Goal: Information Seeking & Learning: Find specific fact

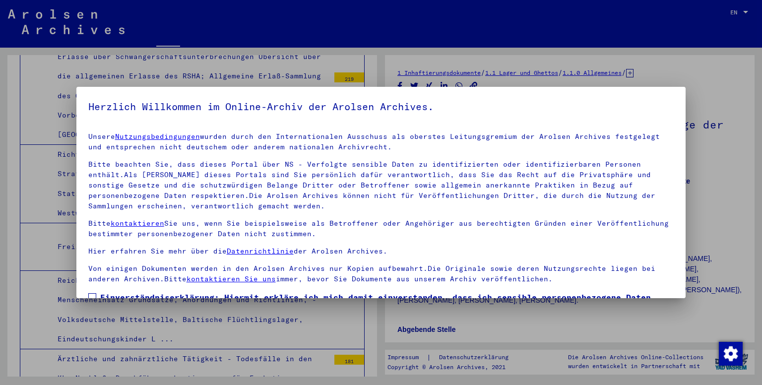
scroll to position [75, 0]
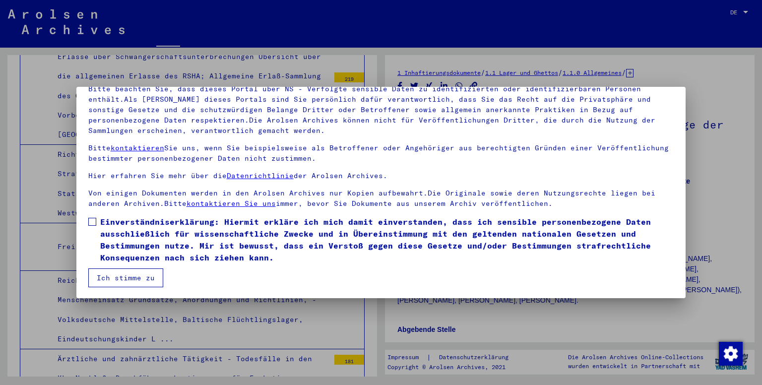
click at [94, 218] on span at bounding box center [92, 222] width 8 height 8
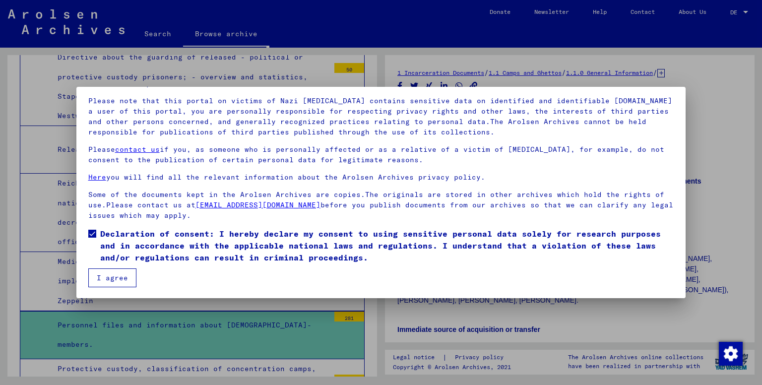
scroll to position [5106, 0]
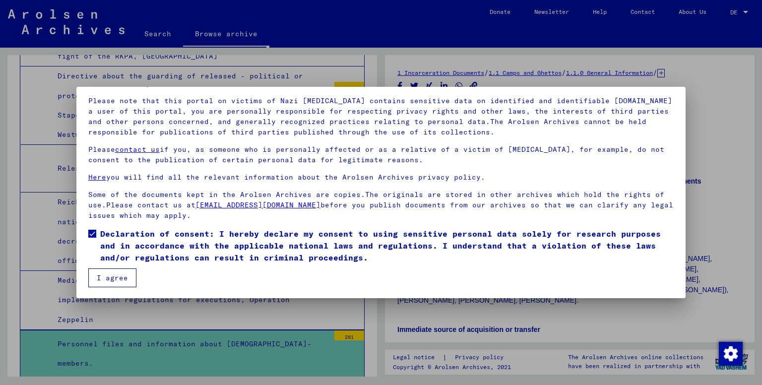
click at [111, 274] on button "I agree" at bounding box center [112, 278] width 48 height 19
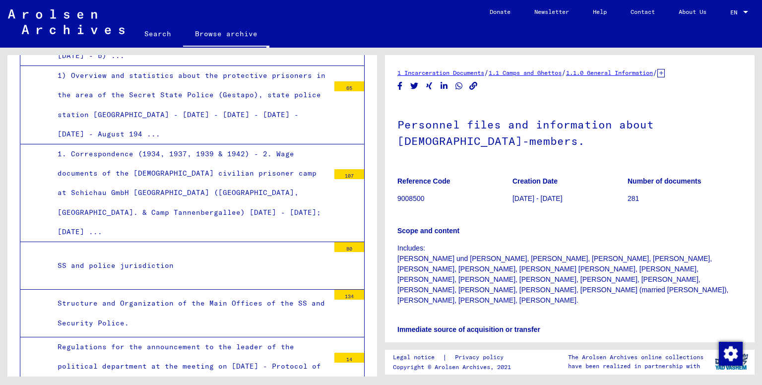
scroll to position [4368, 0]
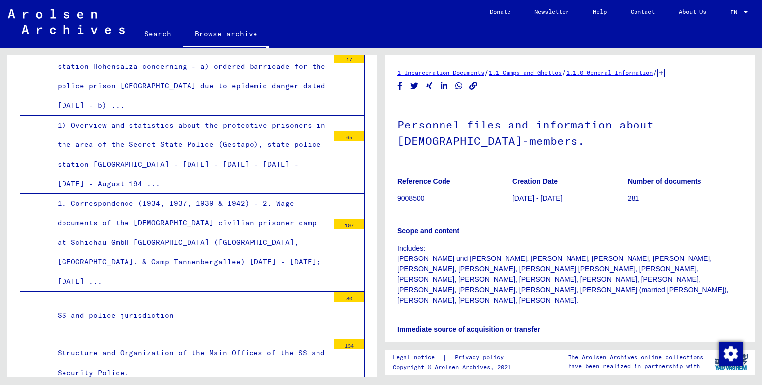
click at [138, 306] on div "SS and police jurisdiction" at bounding box center [189, 315] width 279 height 19
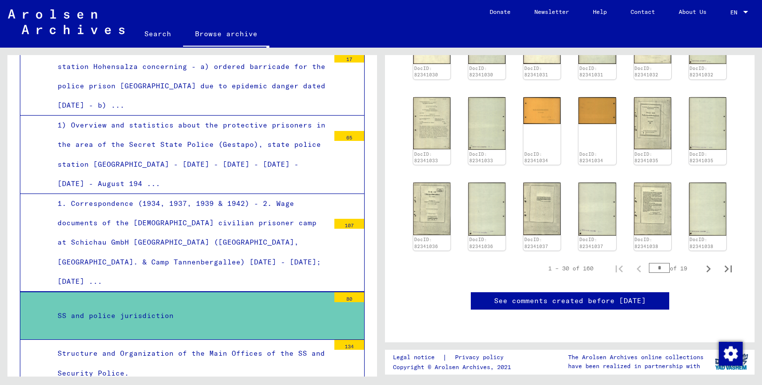
scroll to position [294, 0]
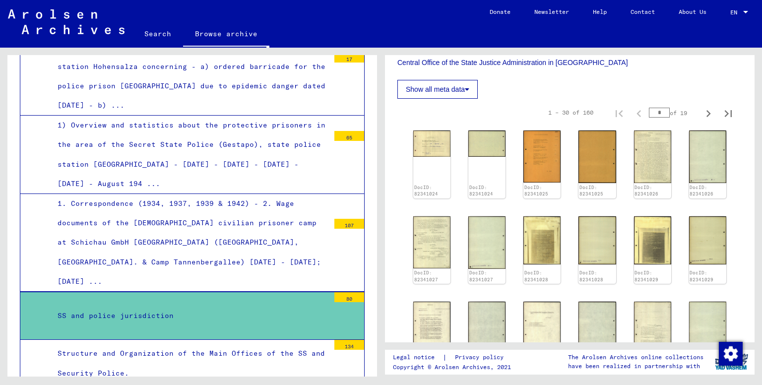
click at [229, 20] on mat-toolbar "Search Browse archive Detailed questions/information about the documents? Send …" at bounding box center [381, 24] width 762 height 48
click at [226, 32] on link "Browse archive" at bounding box center [226, 35] width 86 height 26
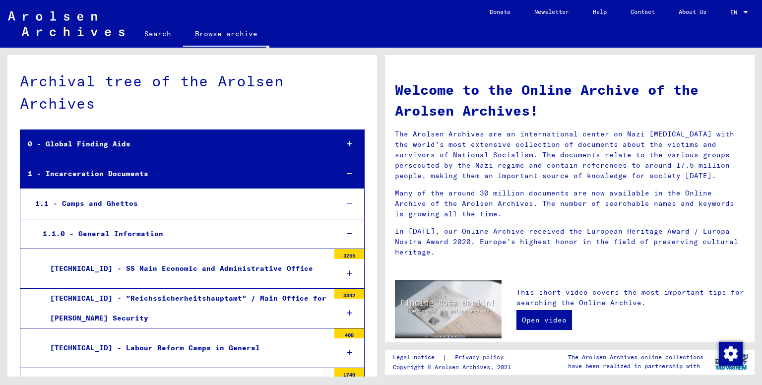
click at [132, 144] on div "0 - Global Finding Aids" at bounding box center [175, 144] width 310 height 19
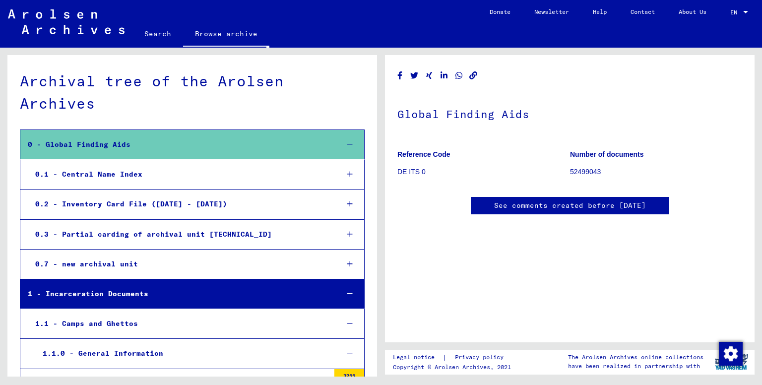
click at [112, 174] on div "0.1 - Central Name Index" at bounding box center [179, 174] width 303 height 19
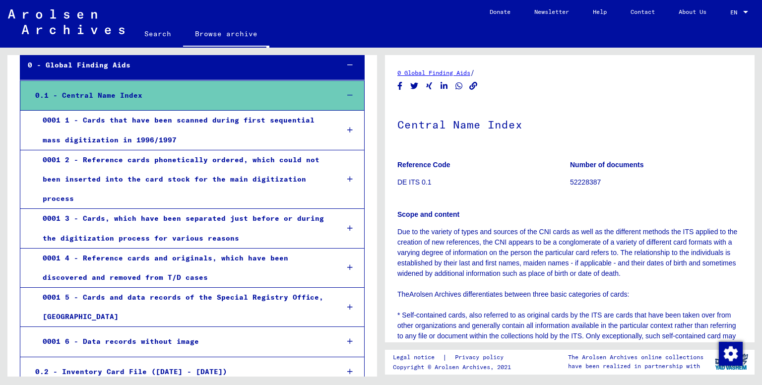
scroll to position [78, 0]
click at [152, 125] on div "0001 1 - Cards that have been scanned during first sequential mass digitization…" at bounding box center [182, 130] width 295 height 39
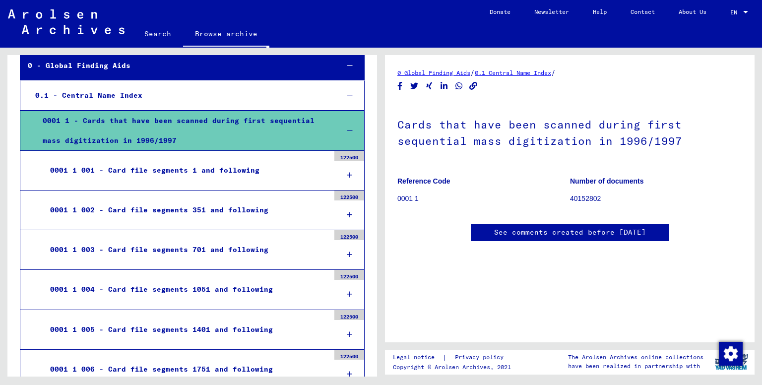
click at [194, 168] on div "0001 1 001 - Card file segments 1 and following" at bounding box center [186, 170] width 287 height 19
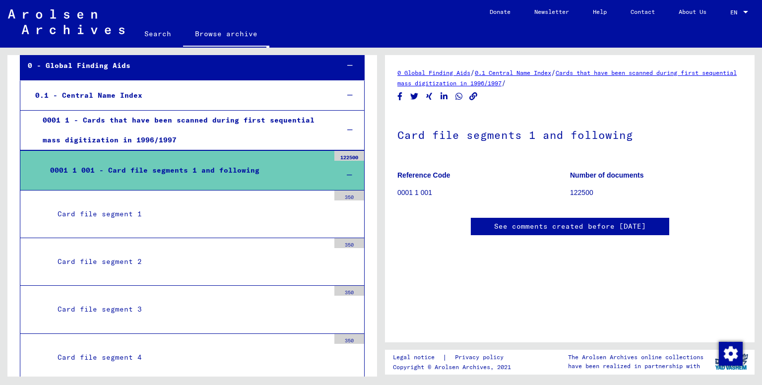
click at [139, 215] on div "Card file segment 1" at bounding box center [189, 213] width 279 height 19
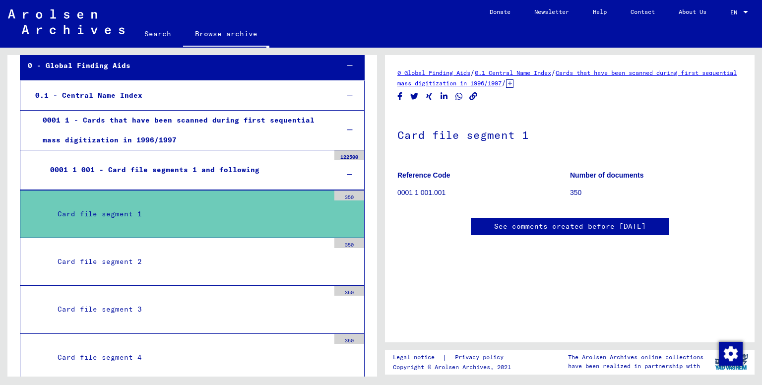
click at [514, 84] on icon at bounding box center [509, 83] width 7 height 8
click at [593, 82] on link "Card file segments 1 and following" at bounding box center [565, 82] width 119 height 7
click at [346, 191] on div "350" at bounding box center [350, 196] width 30 height 10
click at [202, 195] on mat-tree-node "Card file segment 1 350" at bounding box center [192, 214] width 345 height 48
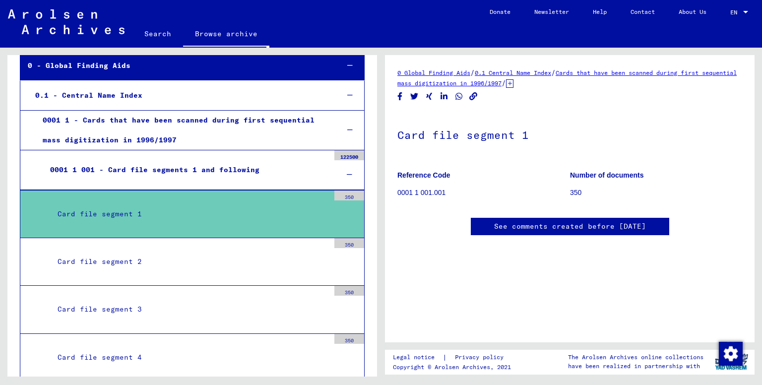
scroll to position [178, 0]
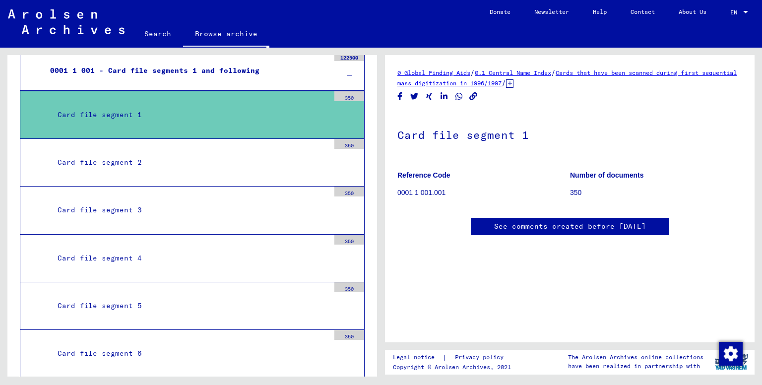
click at [163, 170] on div "Card file segment 2" at bounding box center [189, 162] width 279 height 19
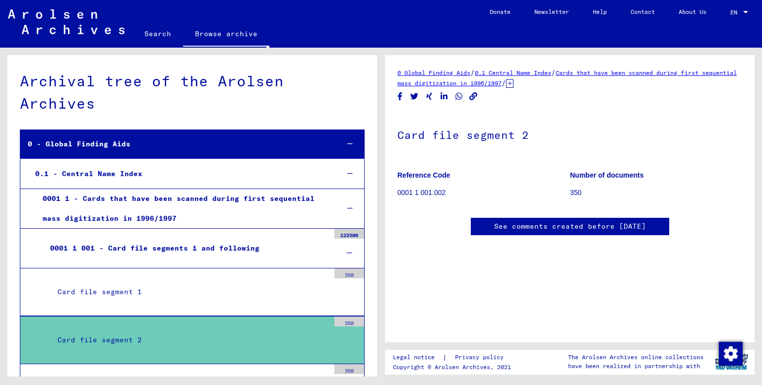
click at [123, 87] on div "Archival tree of the Arolsen Archives" at bounding box center [192, 92] width 345 height 45
click at [203, 32] on link "Browse archive" at bounding box center [226, 35] width 86 height 26
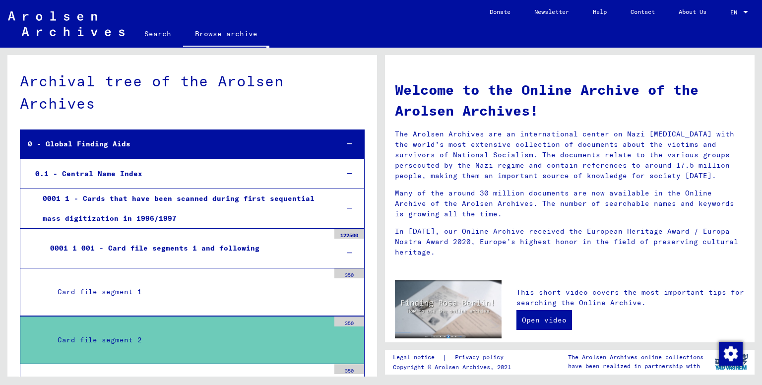
click at [163, 35] on link "Search" at bounding box center [158, 34] width 51 height 24
click at [163, 35] on link "Search" at bounding box center [158, 35] width 51 height 26
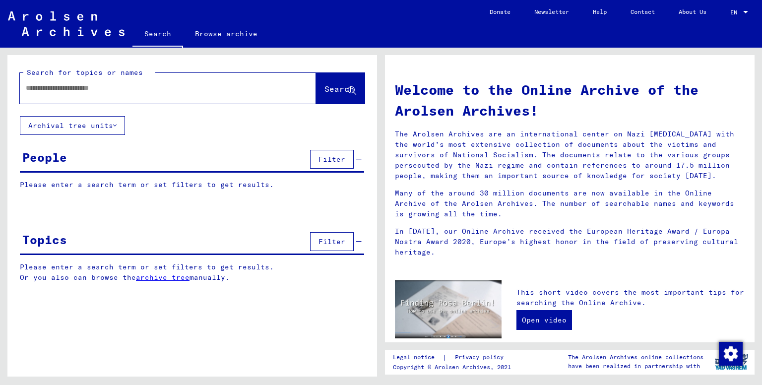
click at [77, 16] on img at bounding box center [66, 23] width 117 height 25
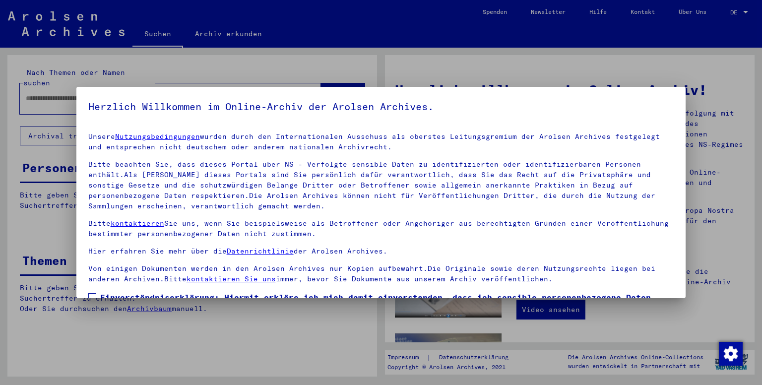
scroll to position [75, 0]
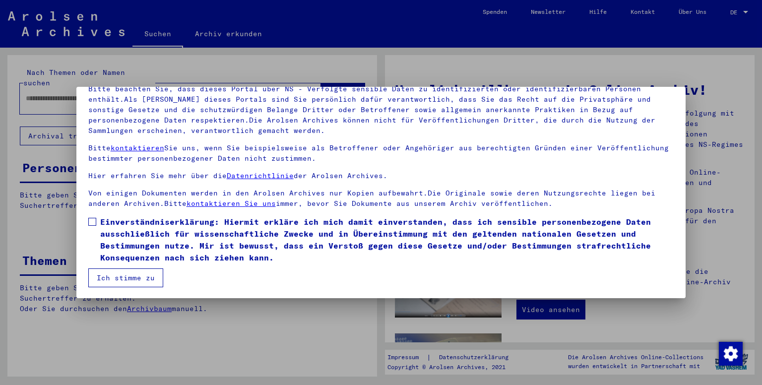
click at [90, 218] on span at bounding box center [92, 222] width 8 height 8
click at [102, 278] on button "Ich stimme zu" at bounding box center [125, 278] width 75 height 19
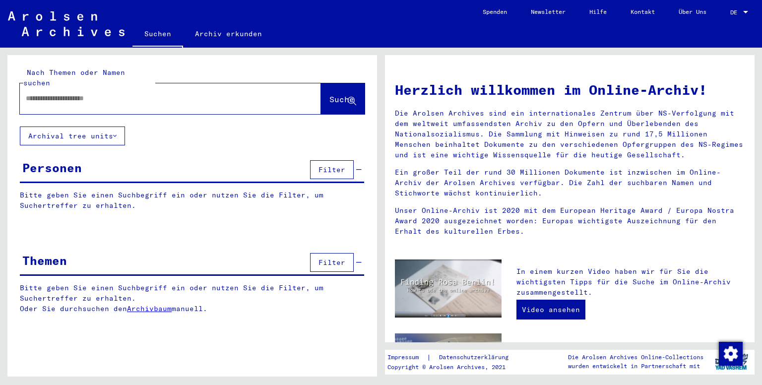
click at [119, 93] on input "text" at bounding box center [159, 98] width 266 height 10
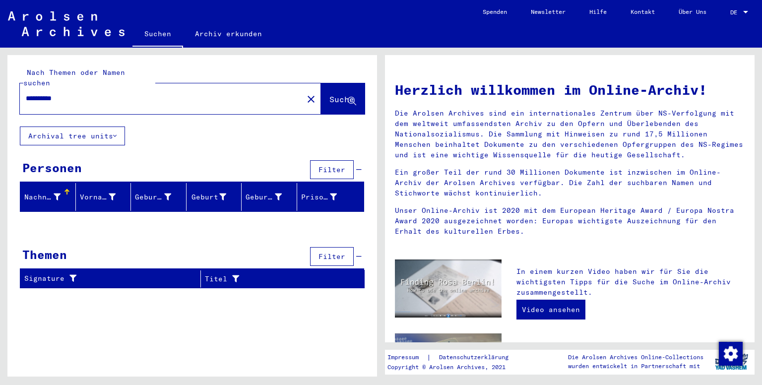
click at [37, 93] on input "**********" at bounding box center [159, 98] width 266 height 10
type input "*********"
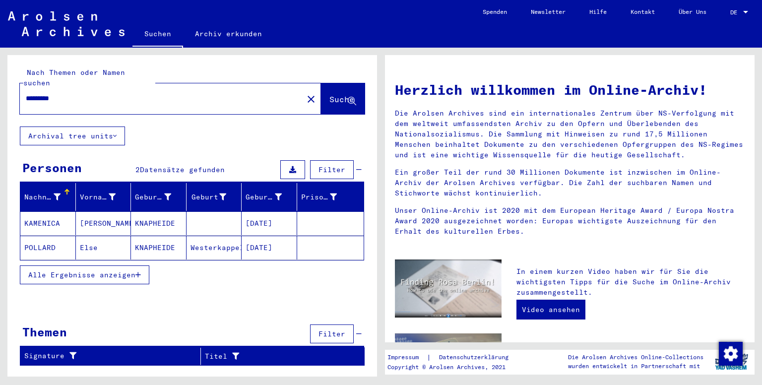
drag, startPoint x: 77, startPoint y: 82, endPoint x: 0, endPoint y: 70, distance: 77.9
click at [0, 70] on div "Nach Themen oder Namen suchen ********* close Suche Archival tree units Persone…" at bounding box center [190, 212] width 381 height 329
click at [72, 93] on input "*********" at bounding box center [159, 98] width 266 height 10
drag, startPoint x: 84, startPoint y: 90, endPoint x: 22, endPoint y: 91, distance: 62.0
click at [22, 91] on div "*********" at bounding box center [156, 98] width 272 height 22
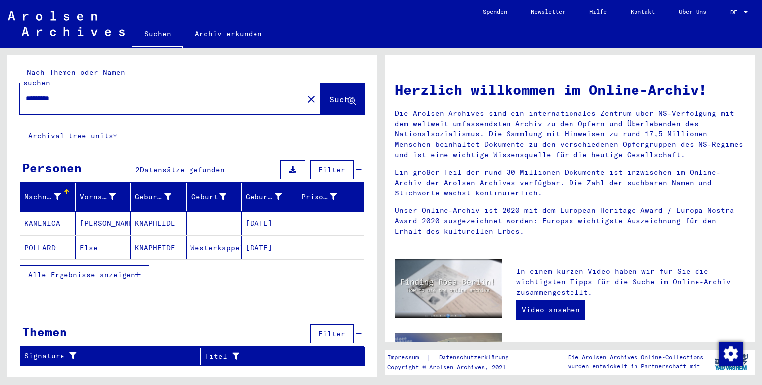
click at [250, 33] on link "Archiv erkunden" at bounding box center [228, 34] width 91 height 24
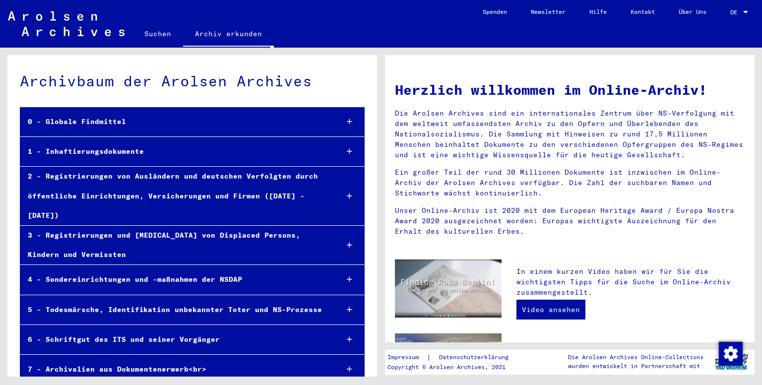
click at [162, 36] on link "Suchen" at bounding box center [158, 34] width 51 height 24
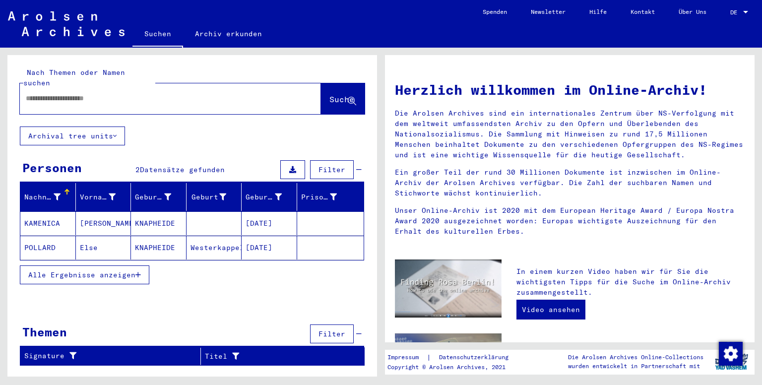
click at [70, 31] on img at bounding box center [66, 23] width 117 height 25
